Goal: Obtain resource: Obtain resource

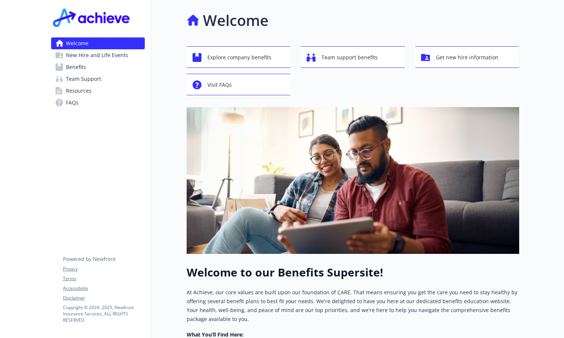
click at [79, 80] on span "Team Support" at bounding box center [83, 79] width 35 height 12
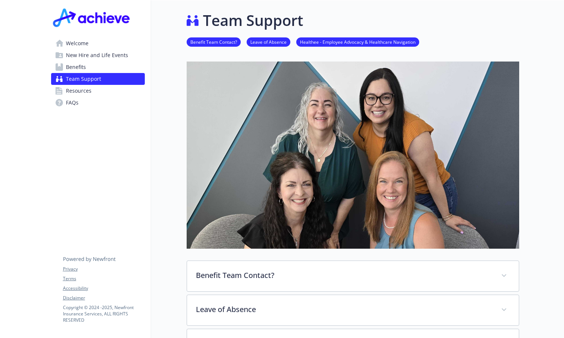
click at [79, 60] on span "New Hire and Life Events" at bounding box center [97, 55] width 62 height 12
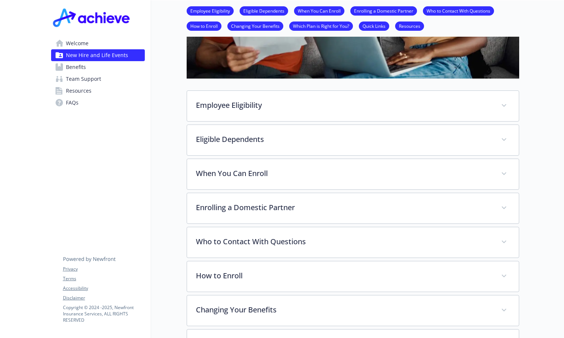
scroll to position [434, 0]
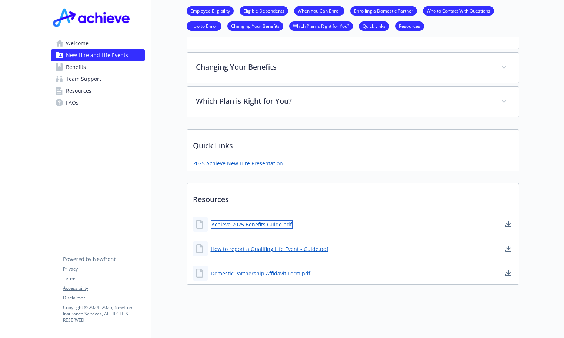
click at [246, 220] on link "Achieve 2025 Benefits Guide.pdf" at bounding box center [252, 224] width 82 height 9
